Goal: Navigation & Orientation: Find specific page/section

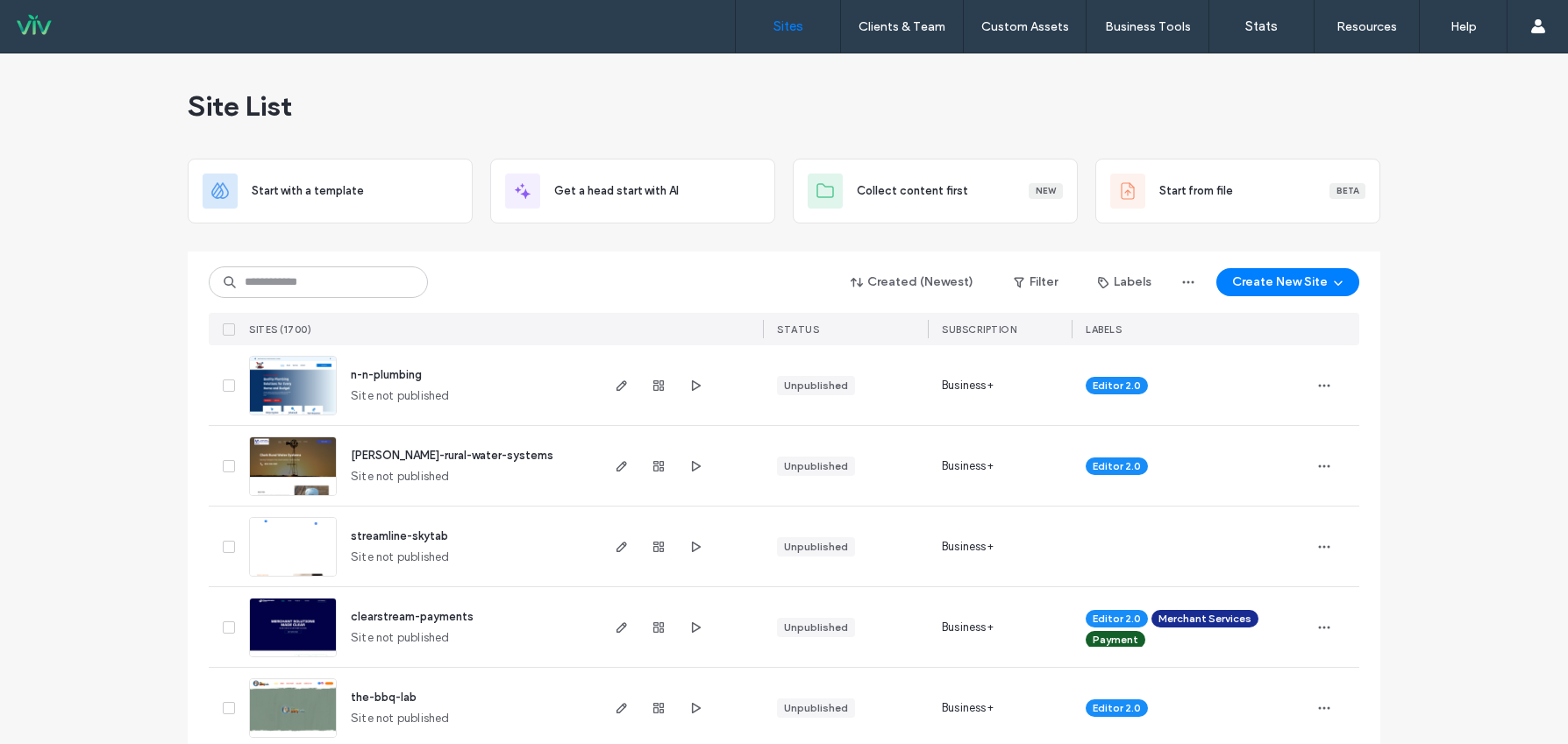
scroll to position [175, 0]
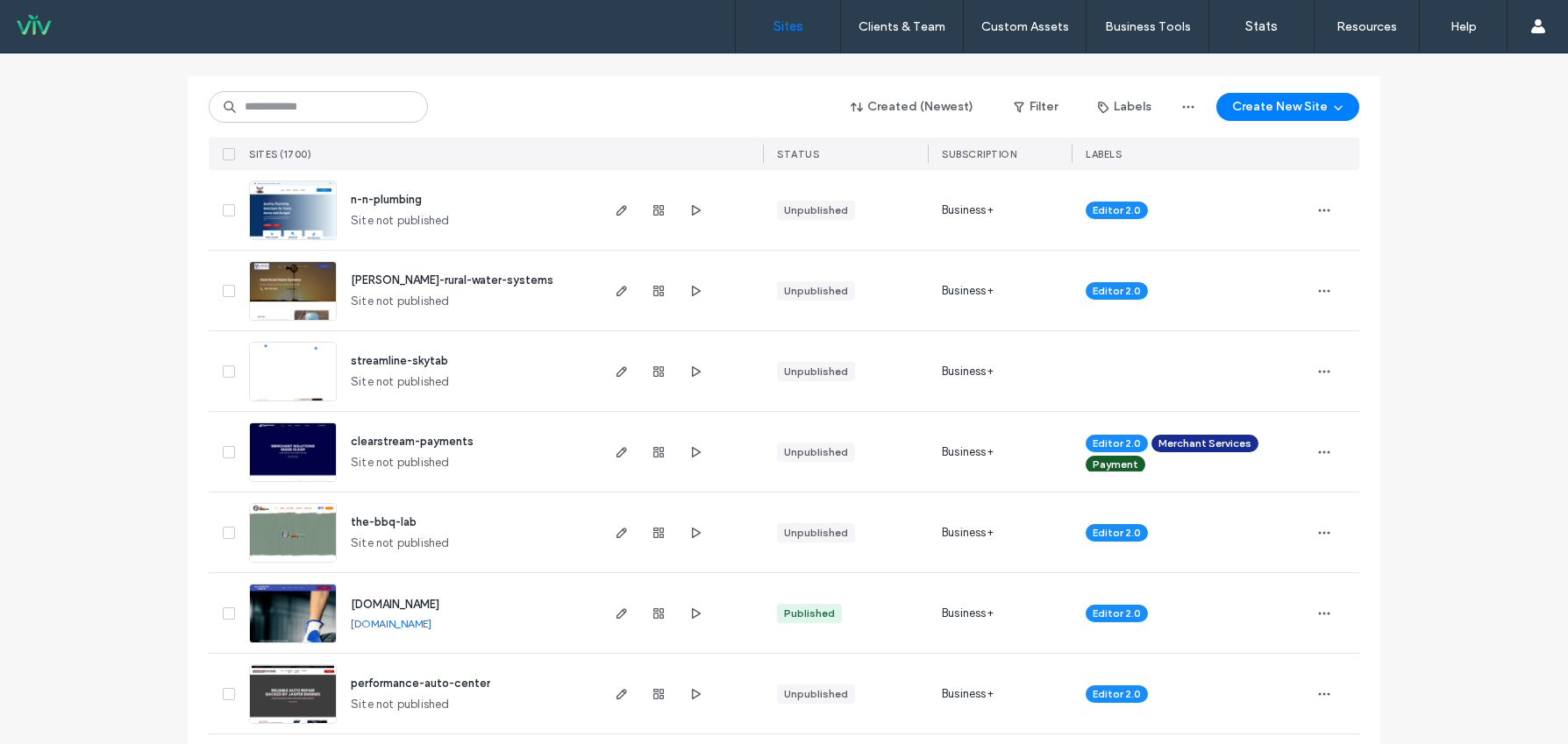
click at [420, 277] on span "clark-rural-water-systems" at bounding box center [452, 280] width 203 height 13
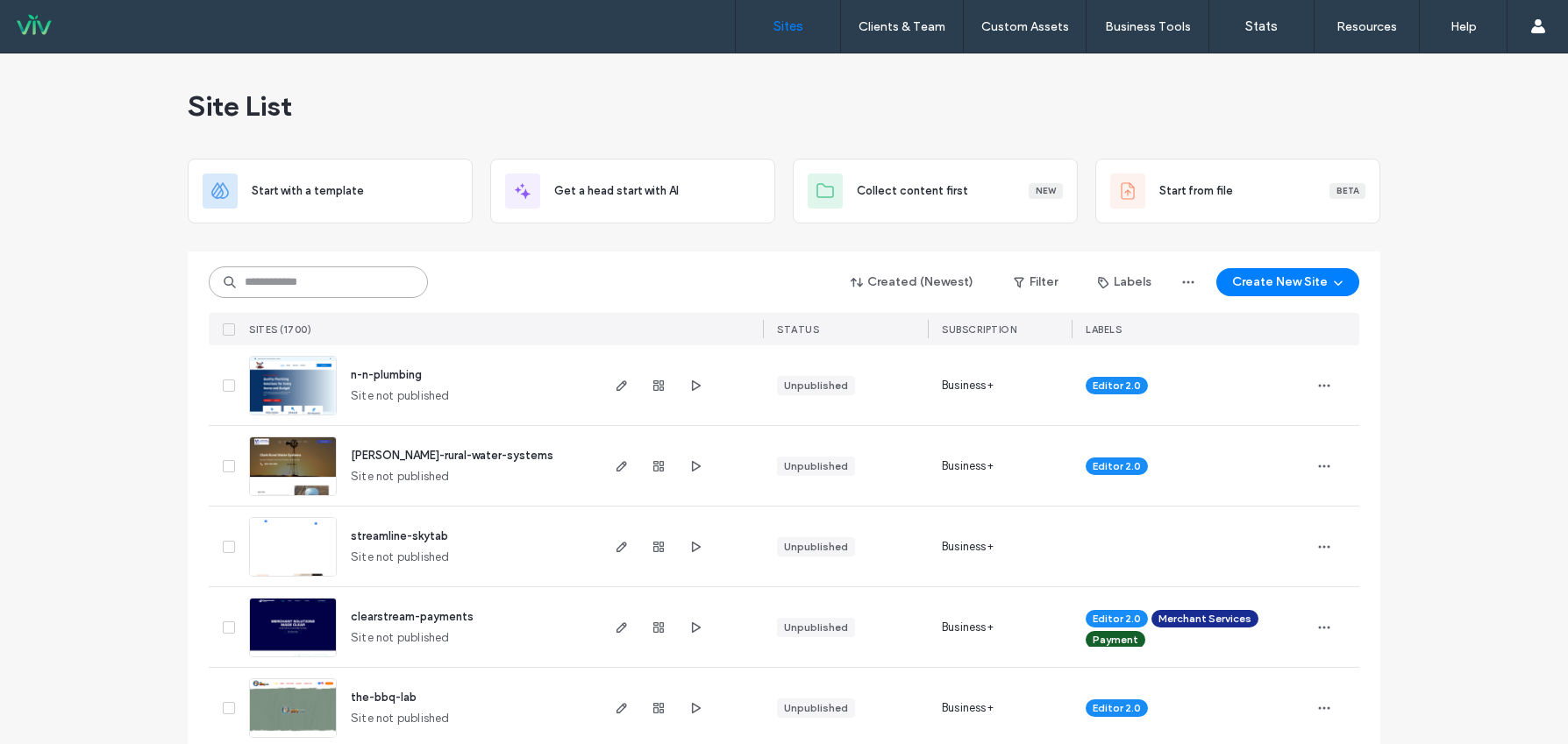
click at [289, 287] on input at bounding box center [318, 283] width 220 height 32
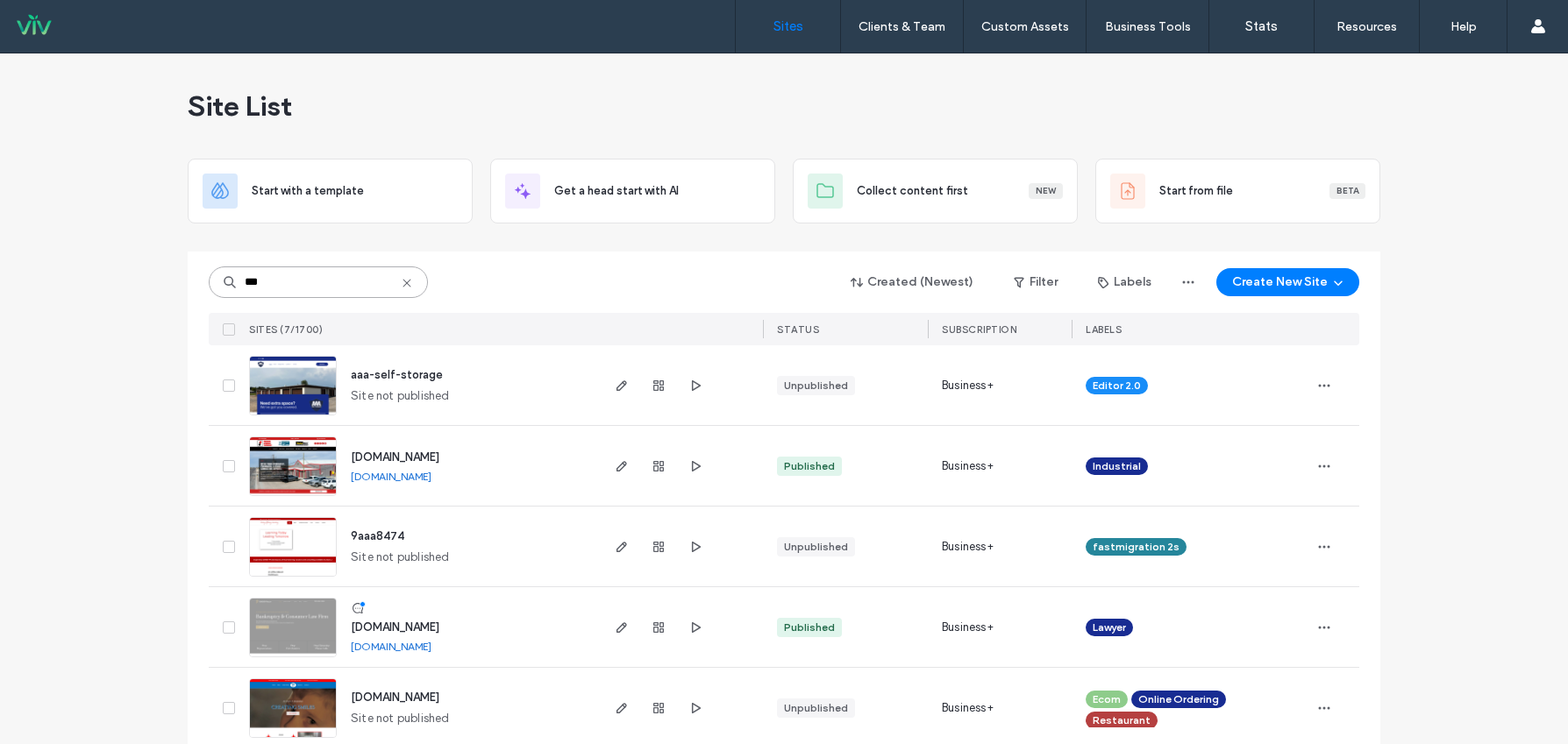
type input "***"
click at [407, 372] on span "aaa-self-storage" at bounding box center [397, 374] width 92 height 13
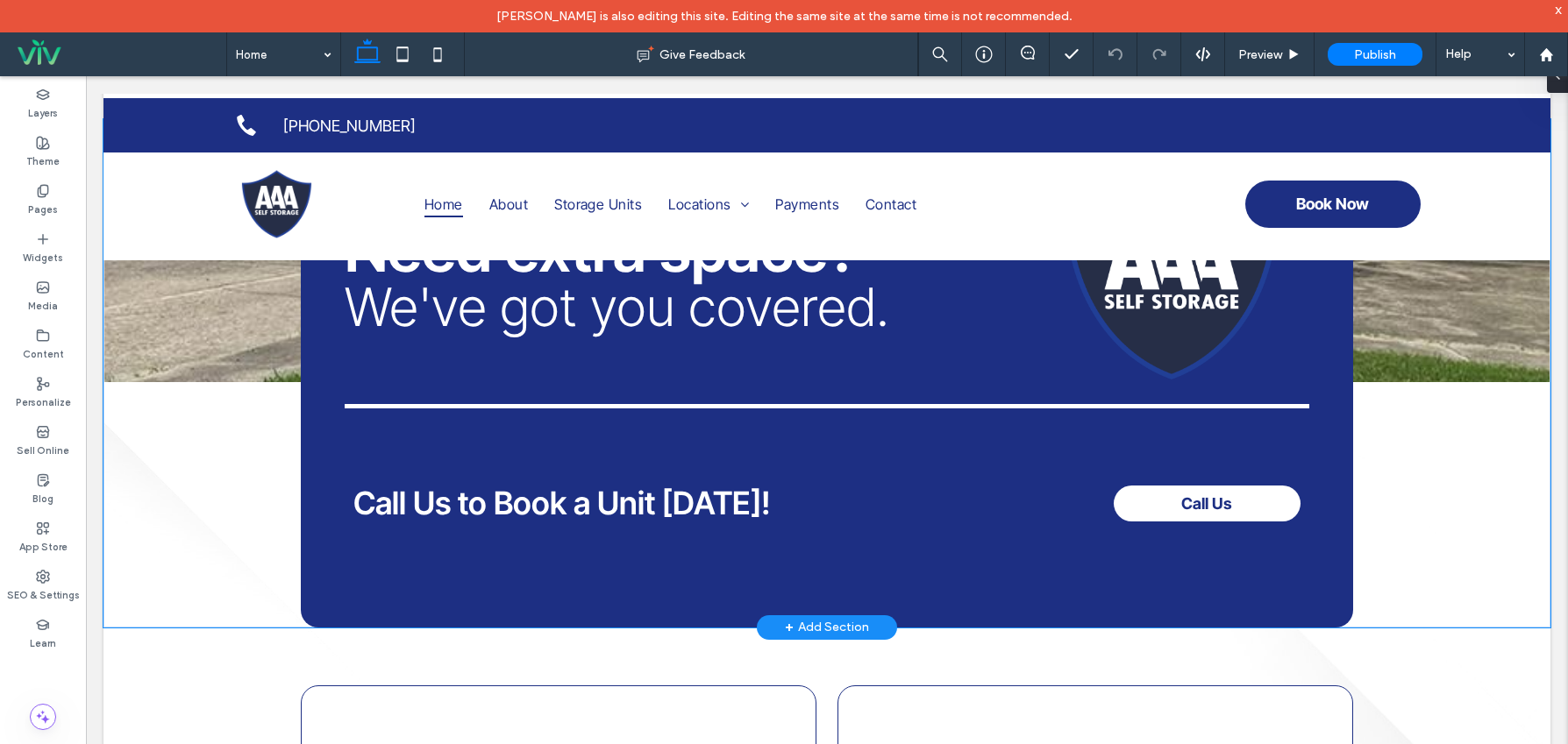
scroll to position [526, 0]
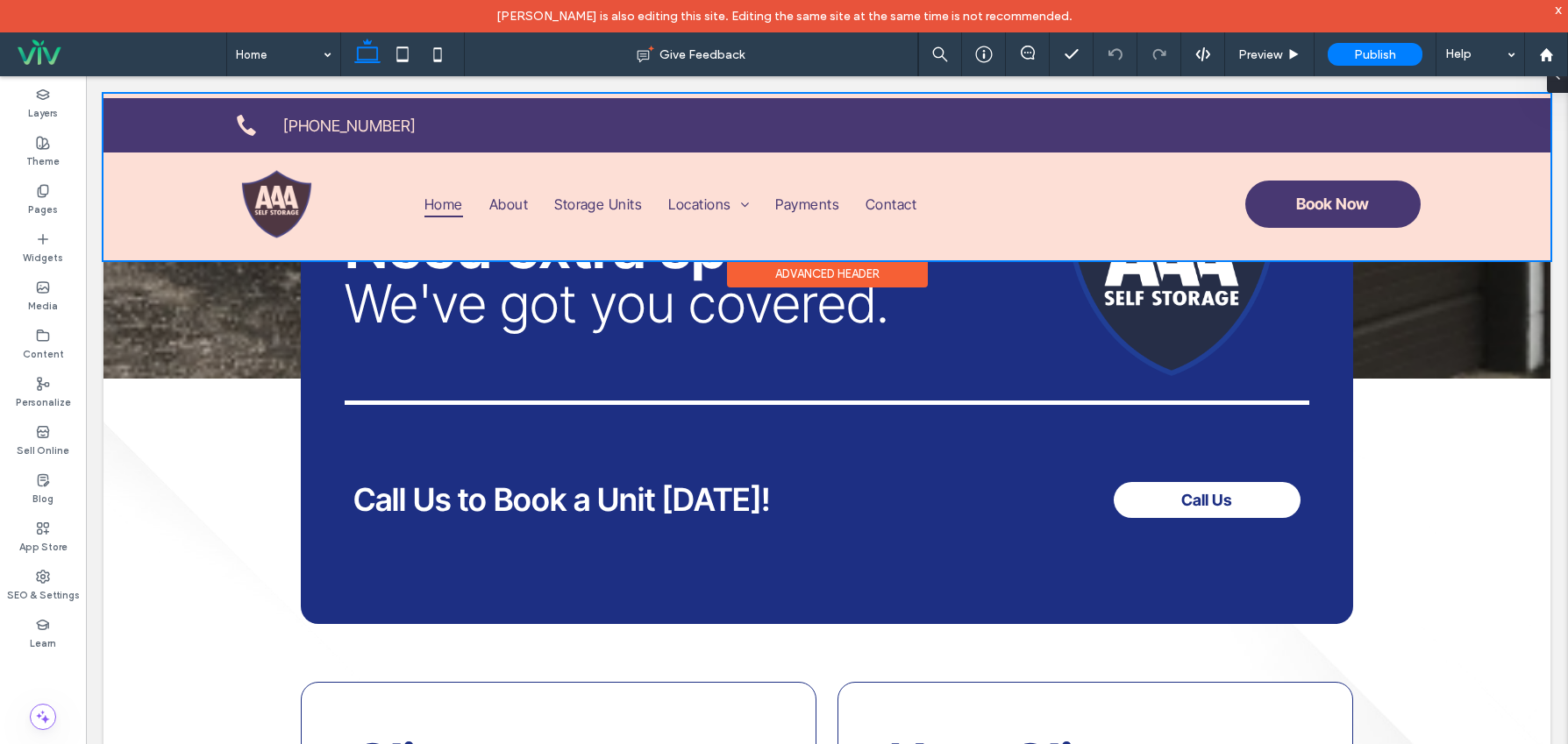
click at [1325, 208] on div at bounding box center [827, 177] width 1447 height 167
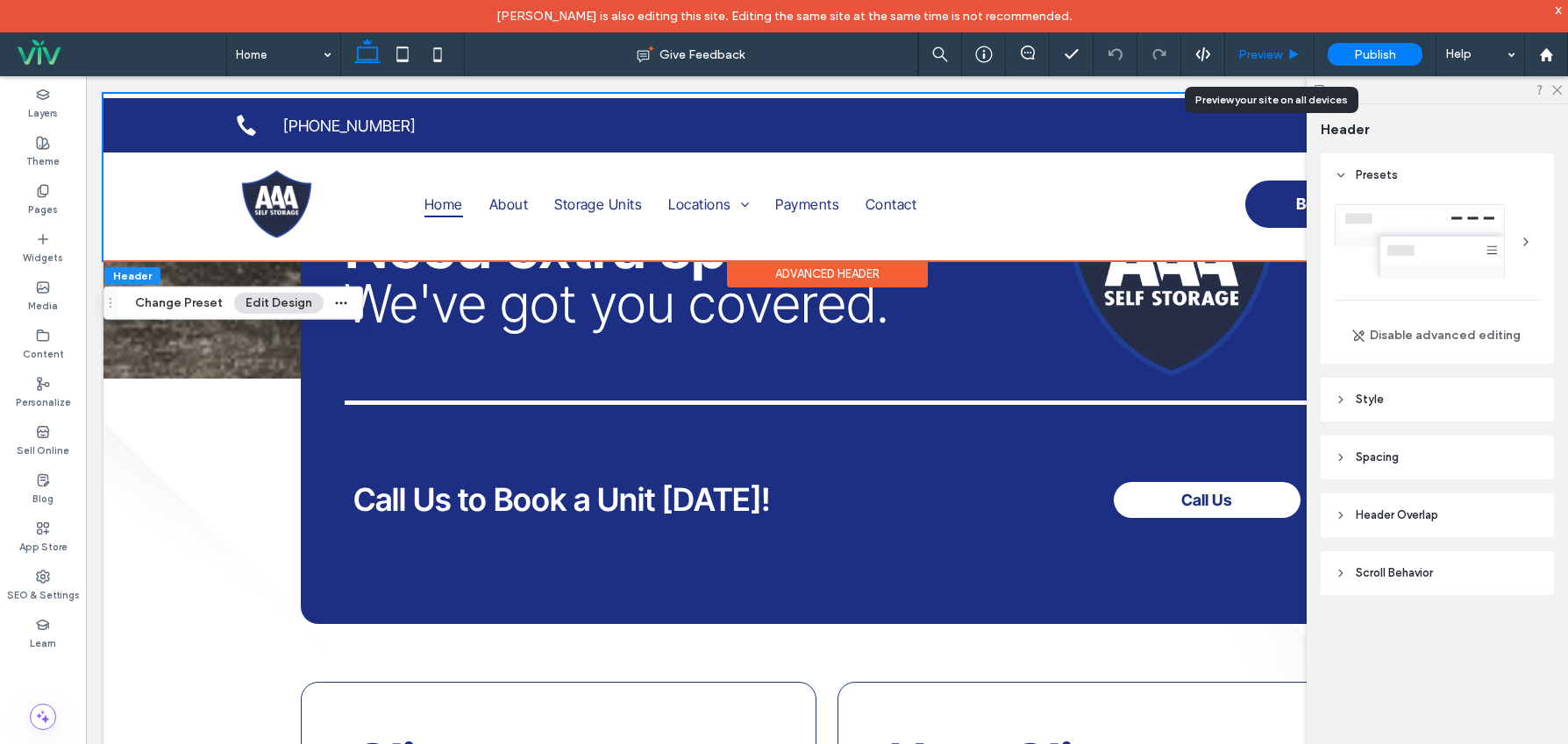
click at [1255, 53] on span "Preview" at bounding box center [1259, 55] width 44 height 15
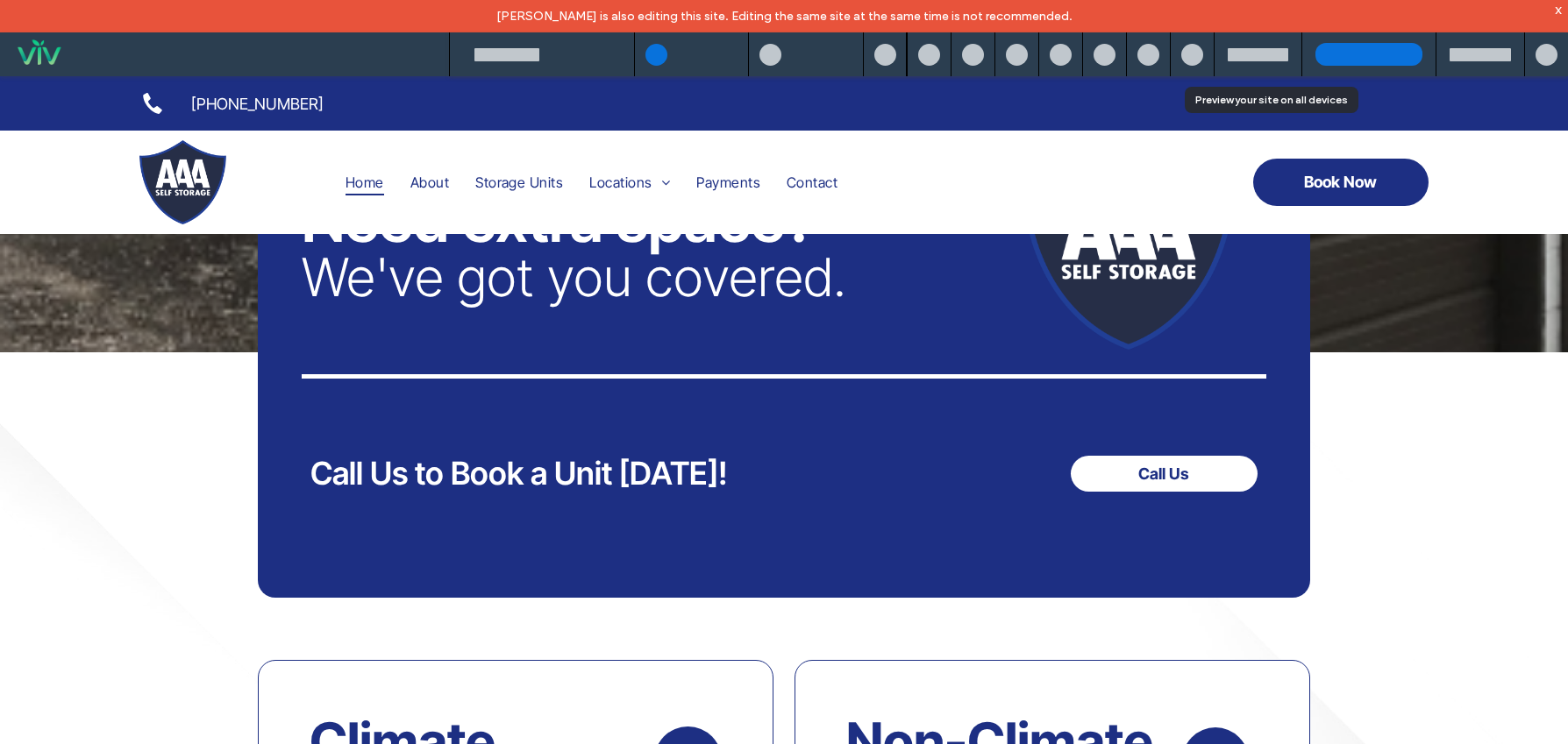
scroll to position [517, 0]
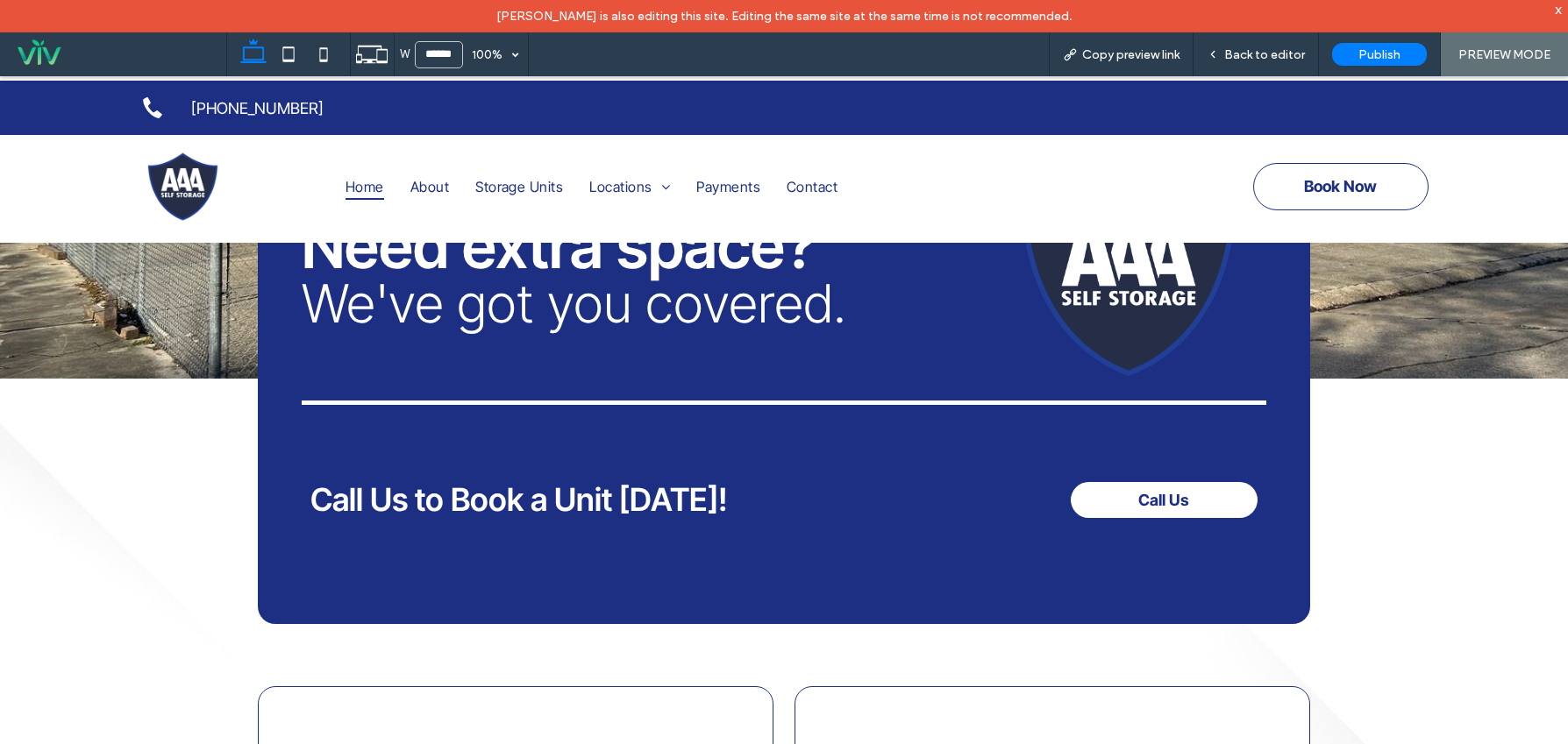
click at [1317, 193] on span "Book Now" at bounding box center [1340, 186] width 73 height 36
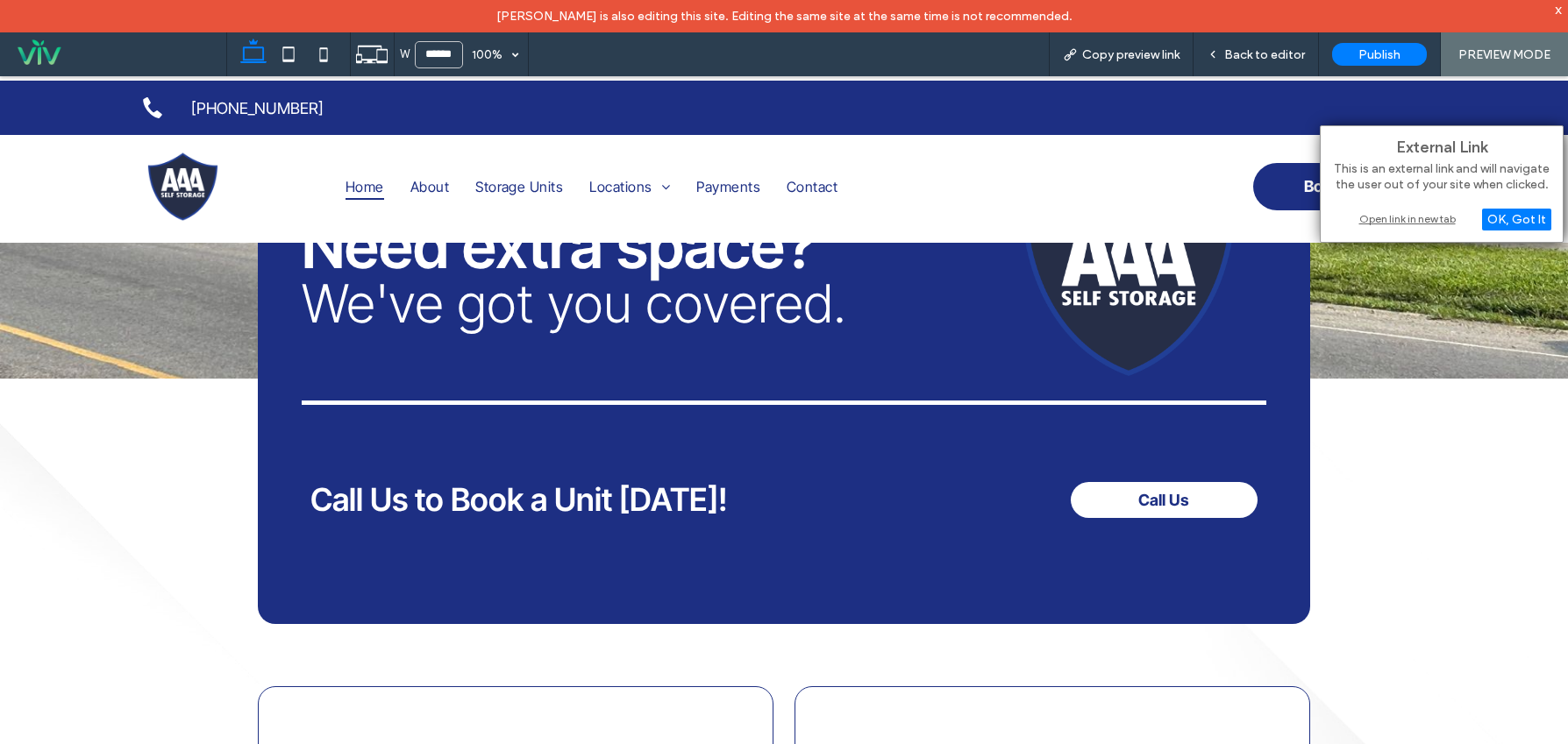
click at [1417, 217] on div "Open link in new tab" at bounding box center [1441, 219] width 220 height 19
